Goal: Transaction & Acquisition: Purchase product/service

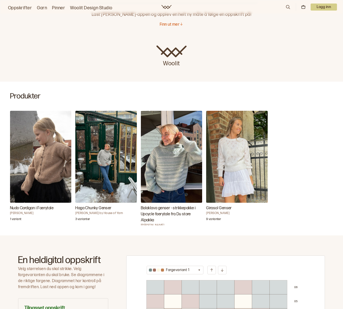
scroll to position [75, 0]
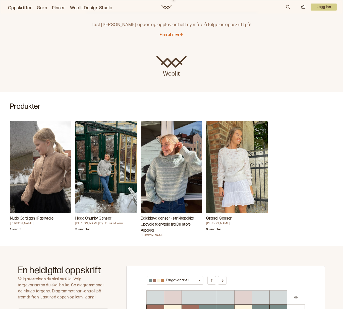
click at [236, 153] on img "Girasol Genser" at bounding box center [236, 167] width 61 height 92
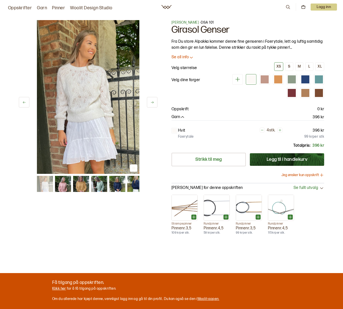
click at [152, 101] on icon at bounding box center [152, 102] width 4 height 4
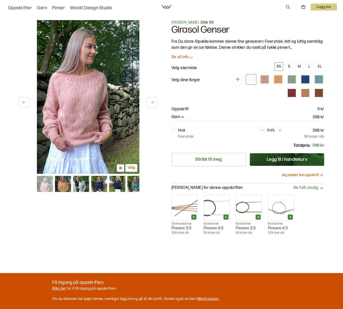
click at [151, 103] on icon at bounding box center [152, 102] width 4 height 4
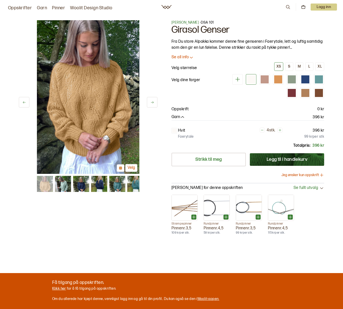
click at [151, 104] on icon at bounding box center [152, 102] width 4 height 4
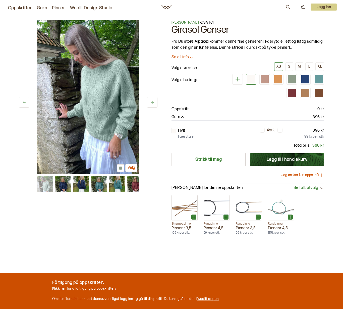
click at [151, 104] on icon at bounding box center [152, 102] width 4 height 4
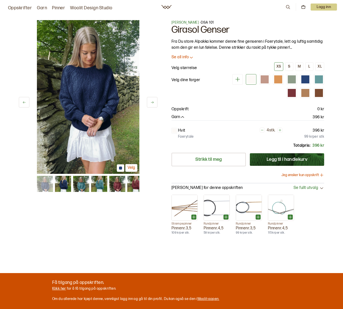
click at [151, 104] on icon at bounding box center [152, 102] width 4 height 4
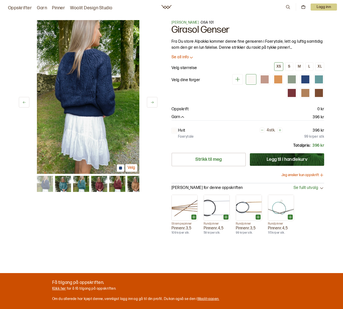
click at [151, 104] on icon at bounding box center [152, 102] width 4 height 4
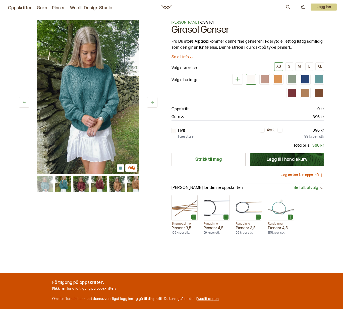
click at [194, 22] on span "[PERSON_NAME]" at bounding box center [185, 22] width 27 height 4
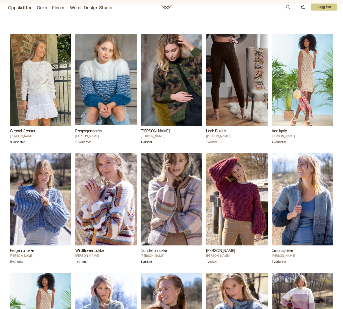
scroll to position [477, 0]
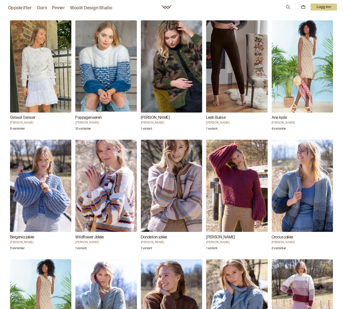
click at [29, 117] on h3 "Girasol Genser" at bounding box center [40, 118] width 61 height 6
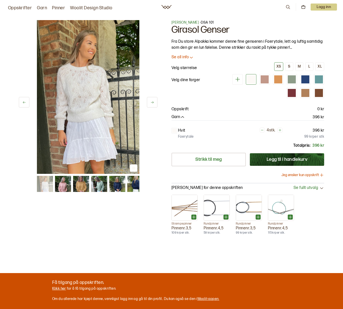
click at [307, 175] on button "Jeg ønsker kun oppskrift" at bounding box center [303, 175] width 43 height 5
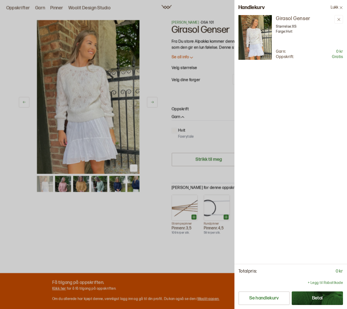
click at [112, 256] on div at bounding box center [173, 154] width 347 height 309
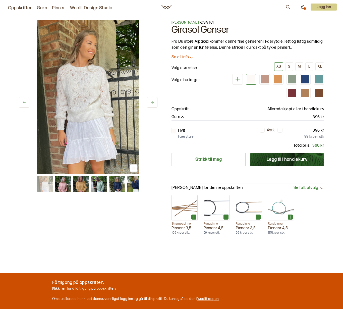
click at [183, 57] on p "Se all info" at bounding box center [180, 57] width 17 height 5
